Goal: Transaction & Acquisition: Purchase product/service

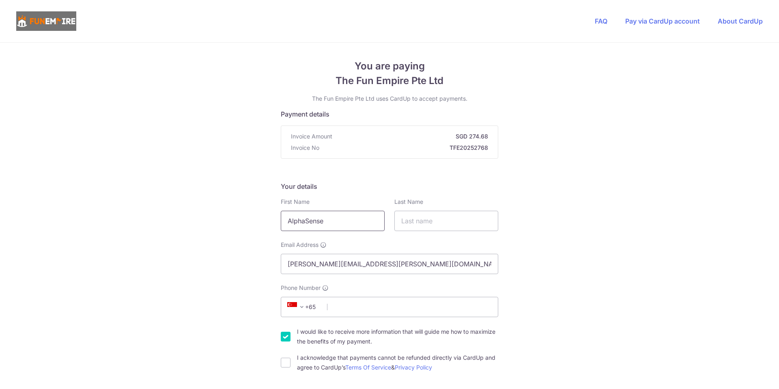
click at [343, 220] on input "AlphaSense" at bounding box center [333, 221] width 104 height 20
type input "[PERSON_NAME]"
click at [282, 340] on input "I would like to receive more information that will guide me how to maximize the…" at bounding box center [286, 336] width 10 height 10
checkbox input "false"
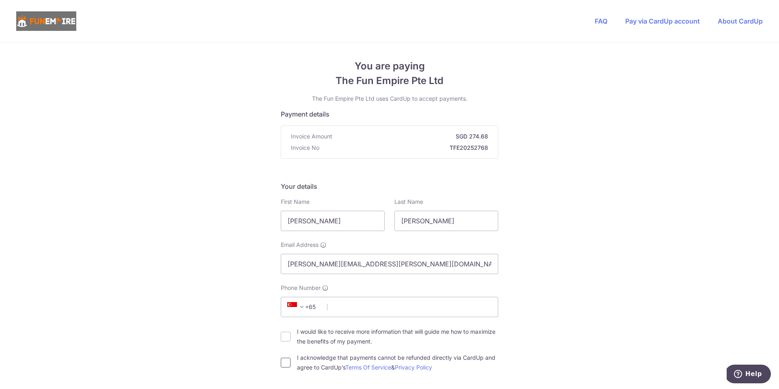
click at [281, 366] on input "I acknowledge that payments cannot be refunded directly via CardUp and agree to…" at bounding box center [286, 362] width 10 height 10
checkbox input "true"
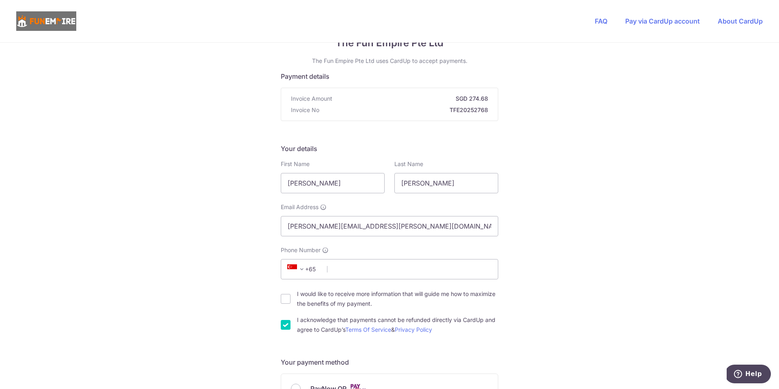
scroll to position [53, 0]
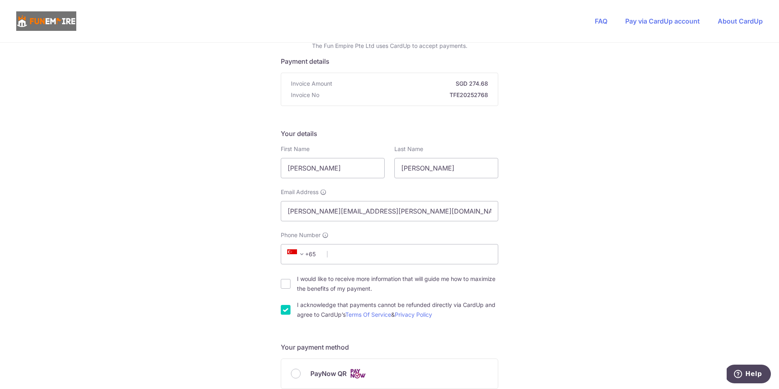
click at [344, 285] on label "I would like to receive more information that will guide me how to maximize the…" at bounding box center [397, 283] width 201 height 19
click at [290, 285] on input "I would like to receive more information that will guide me how to maximize the…" at bounding box center [286, 284] width 10 height 10
click at [333, 283] on label "I would like to receive more information that will guide me how to maximize the…" at bounding box center [397, 283] width 201 height 19
click at [290, 283] on input "I would like to receive more information that will guide me how to maximize the…" at bounding box center [286, 284] width 10 height 10
checkbox input "false"
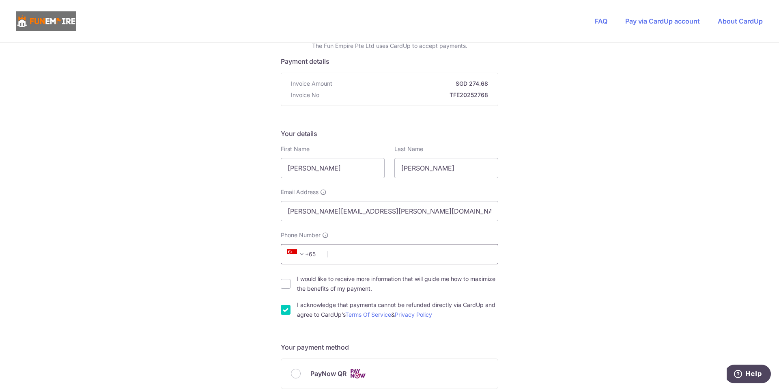
click at [359, 250] on input "Phone Number" at bounding box center [389, 254] width 217 height 20
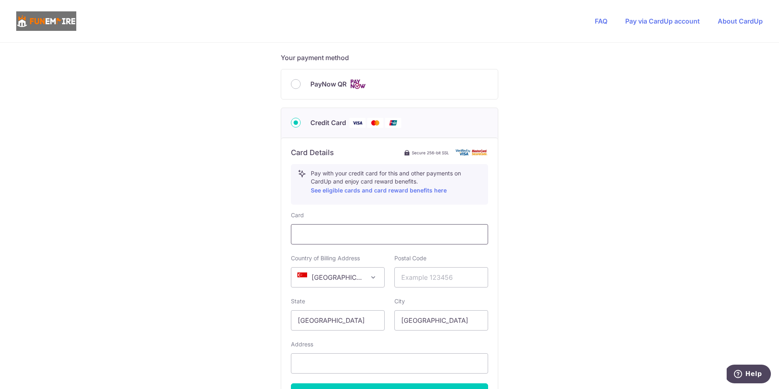
scroll to position [352, 0]
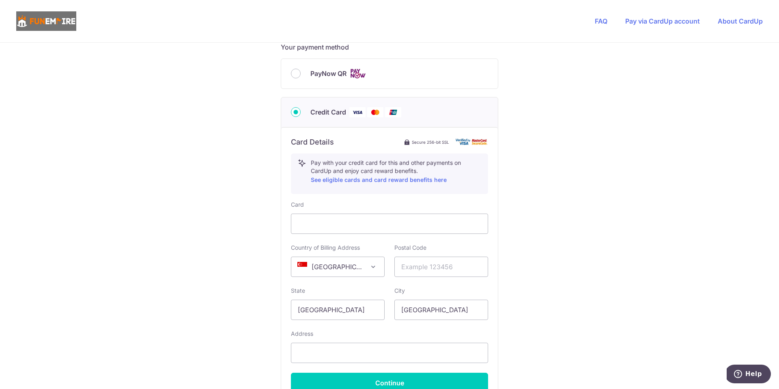
type input "68590408"
click at [357, 270] on span "[GEOGRAPHIC_DATA]" at bounding box center [337, 266] width 93 height 19
select select "HK"
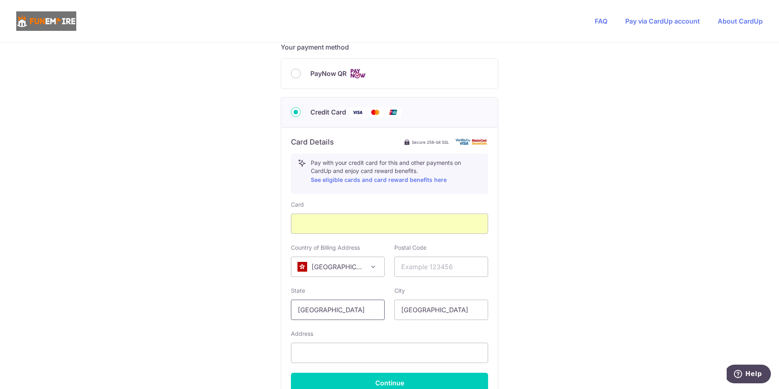
click at [350, 310] on input "[GEOGRAPHIC_DATA]" at bounding box center [338, 309] width 94 height 20
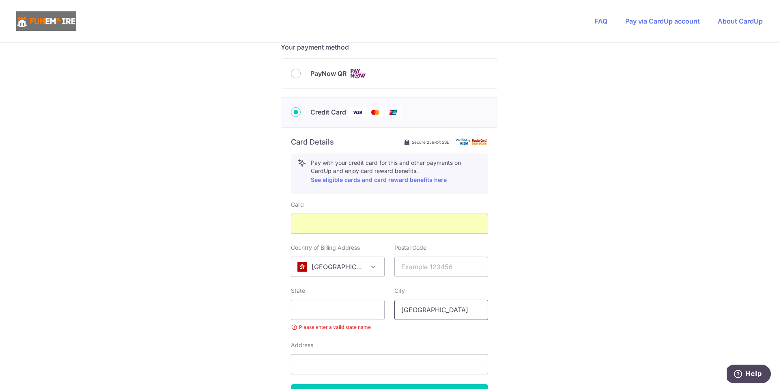
click at [414, 302] on input "[GEOGRAPHIC_DATA]" at bounding box center [441, 309] width 94 height 20
type input "[GEOGRAPHIC_DATA]"
click at [346, 313] on input "text" at bounding box center [338, 309] width 94 height 20
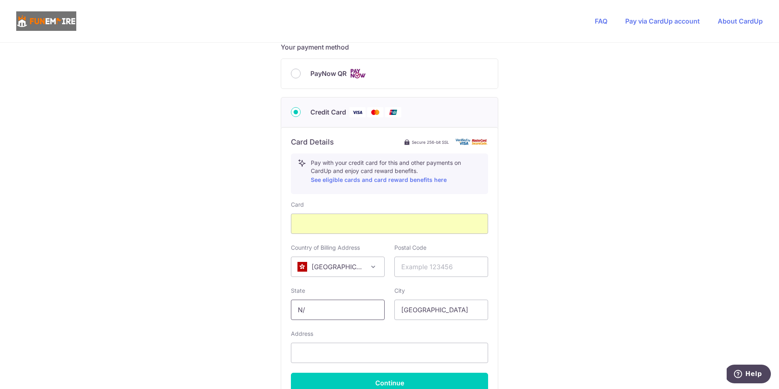
type input "N/A"
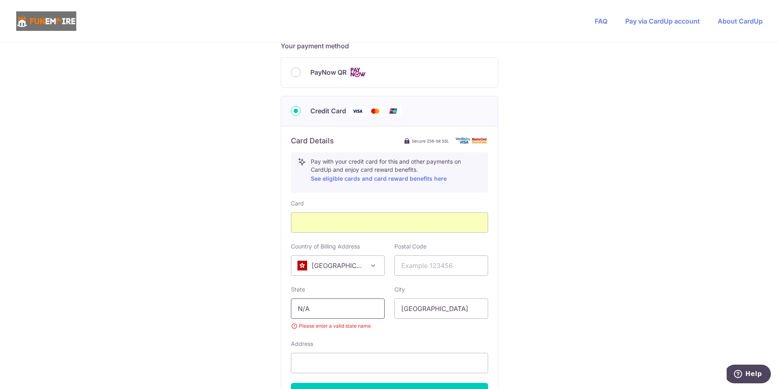
scroll to position [354, 0]
type input "-"
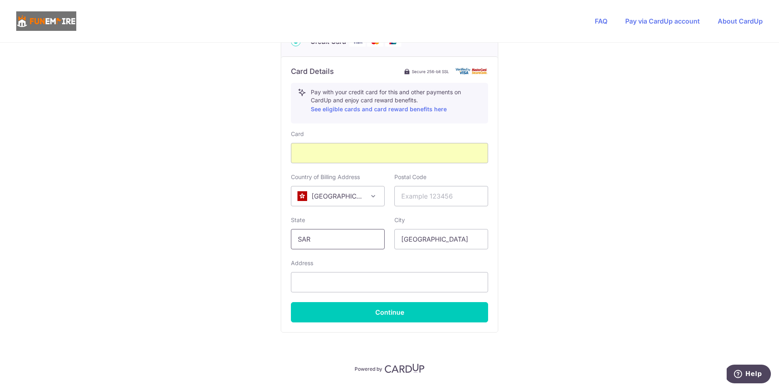
scroll to position [430, 0]
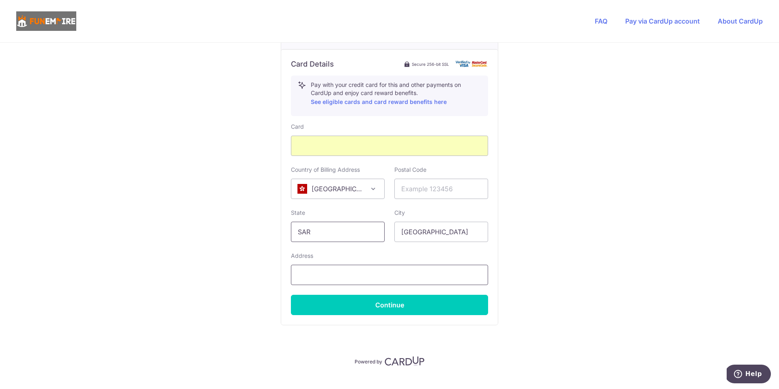
type input "SAR"
click at [327, 272] on input "text" at bounding box center [389, 274] width 197 height 20
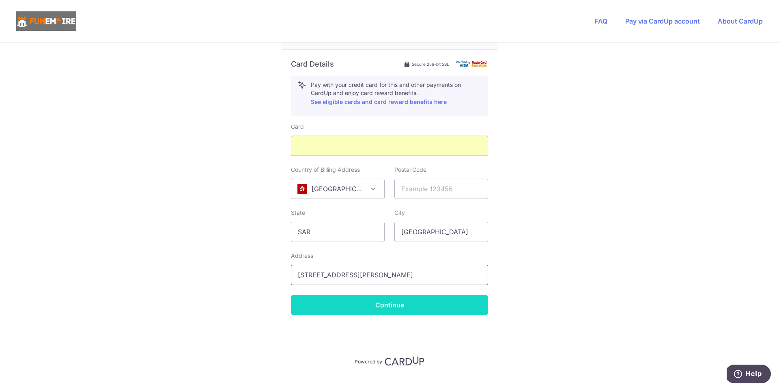
type input "[STREET_ADDRESS][PERSON_NAME]"
click at [402, 301] on button "Continue" at bounding box center [389, 304] width 197 height 20
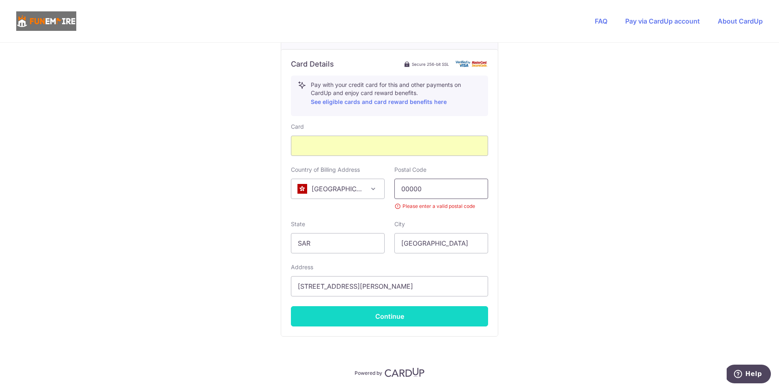
type input "00000"
click at [420, 319] on button "Continue" at bounding box center [389, 316] width 197 height 20
click at [402, 312] on button "Continue" at bounding box center [389, 316] width 197 height 20
click at [409, 322] on button "Continue" at bounding box center [389, 316] width 197 height 20
type input "N"
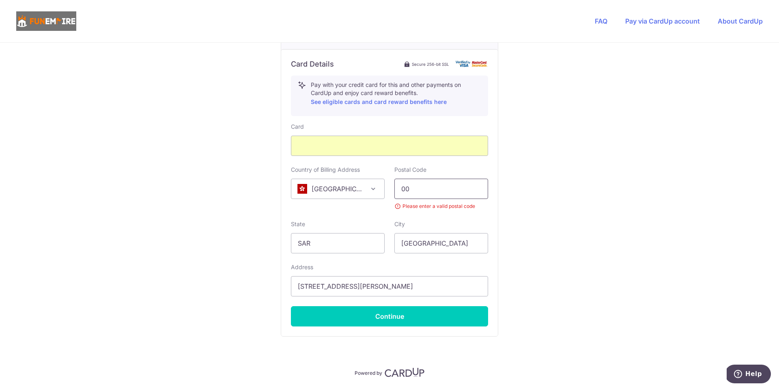
type input "000"
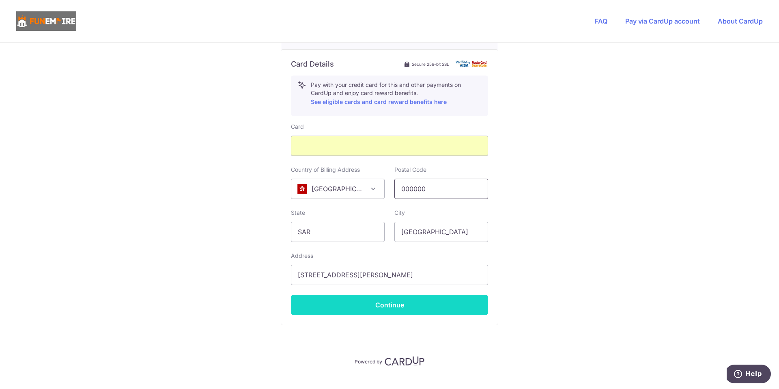
type input "000000"
click at [406, 303] on button "Continue" at bounding box center [389, 304] width 197 height 20
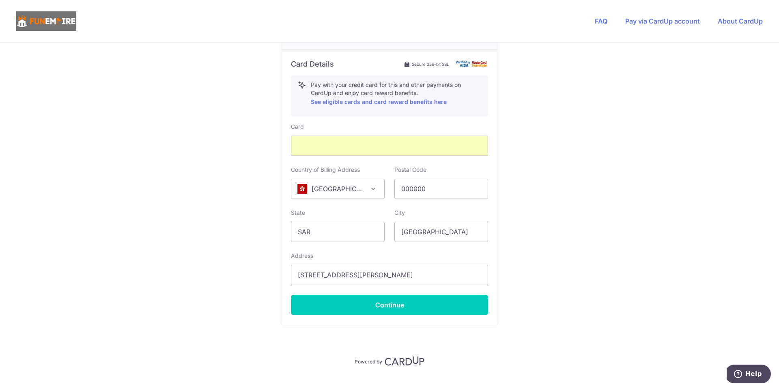
type input "**** 1348"
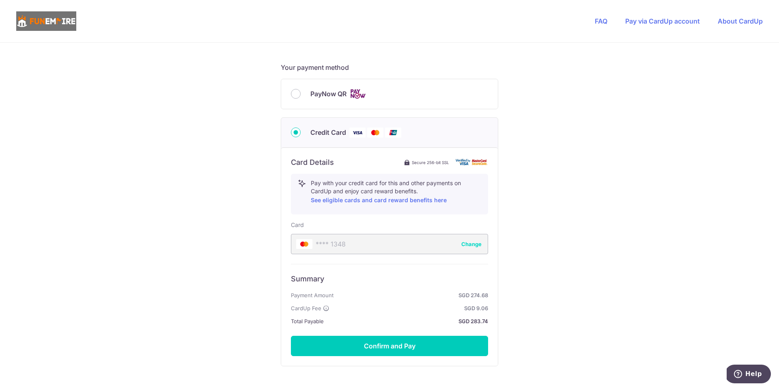
scroll to position [388, 0]
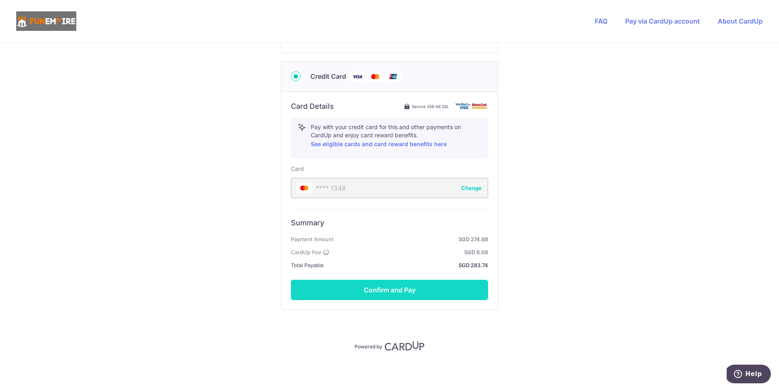
click at [424, 295] on button "Confirm and Pay" at bounding box center [389, 289] width 197 height 20
